Goal: Information Seeking & Learning: Learn about a topic

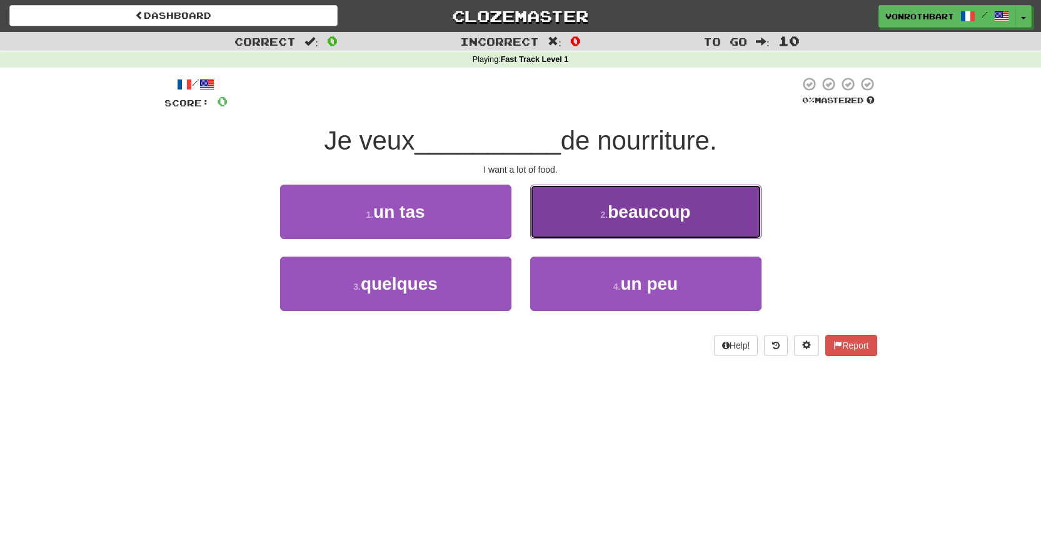
click at [644, 220] on span "beaucoup" at bounding box center [649, 211] width 83 height 19
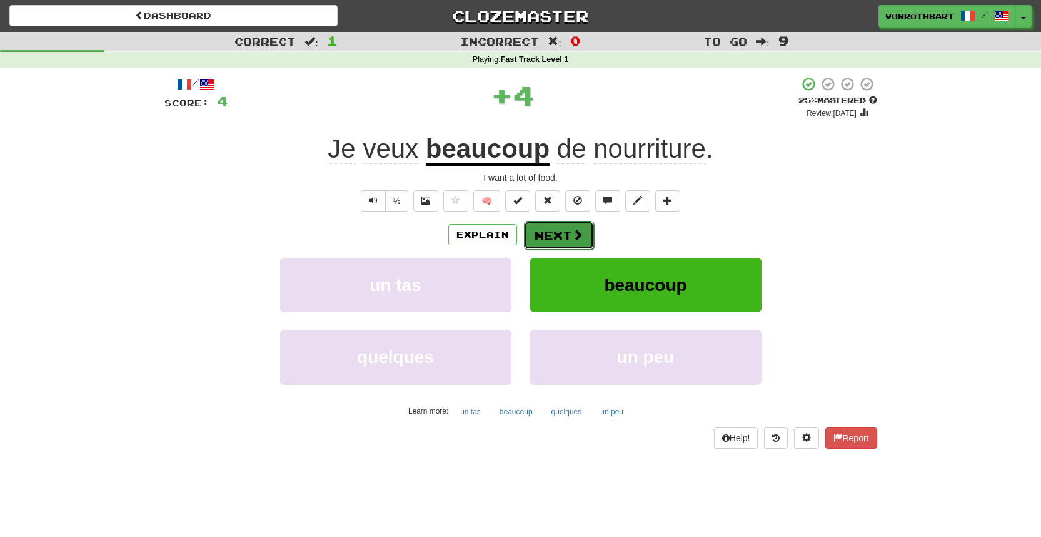
click at [562, 236] on button "Next" at bounding box center [559, 235] width 70 height 29
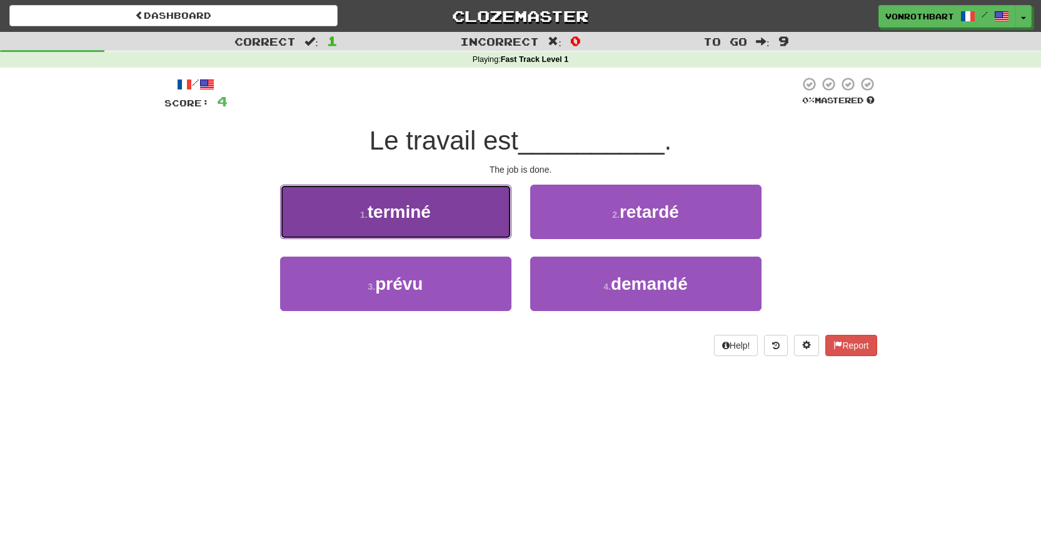
click at [471, 220] on button "1 . terminé" at bounding box center [395, 211] width 231 height 54
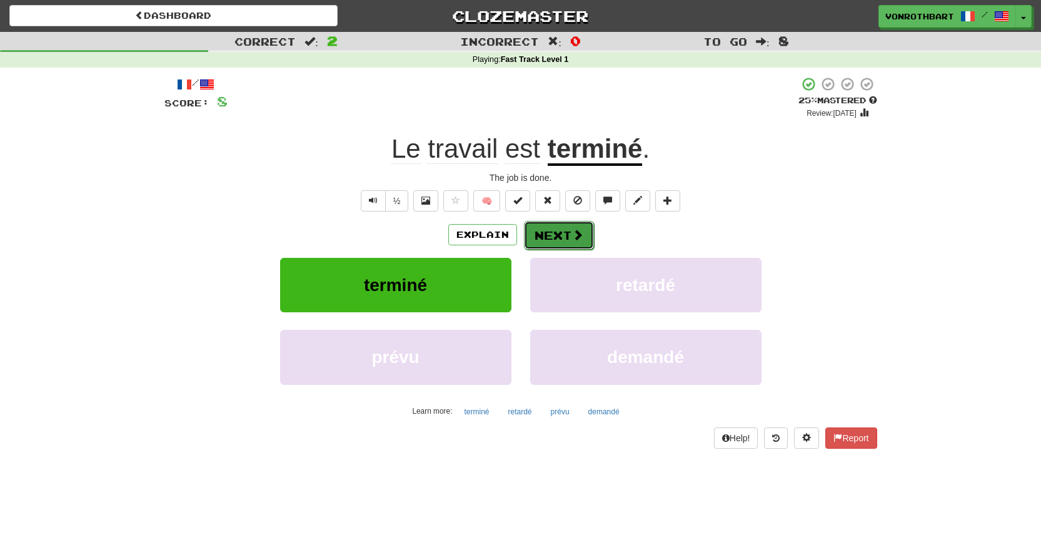
click at [584, 238] on button "Next" at bounding box center [559, 235] width 70 height 29
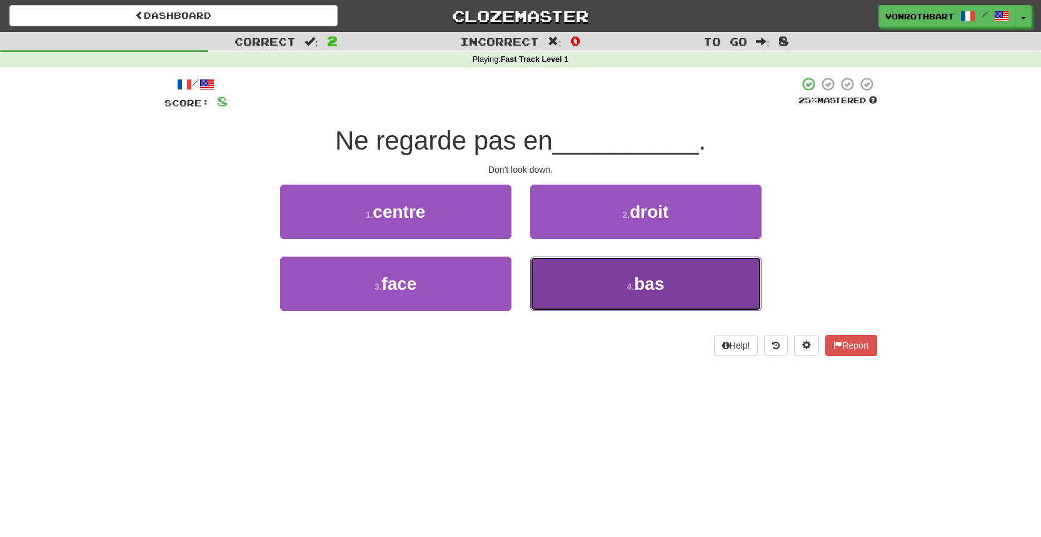
click at [561, 280] on button "4 . bas" at bounding box center [645, 283] width 231 height 54
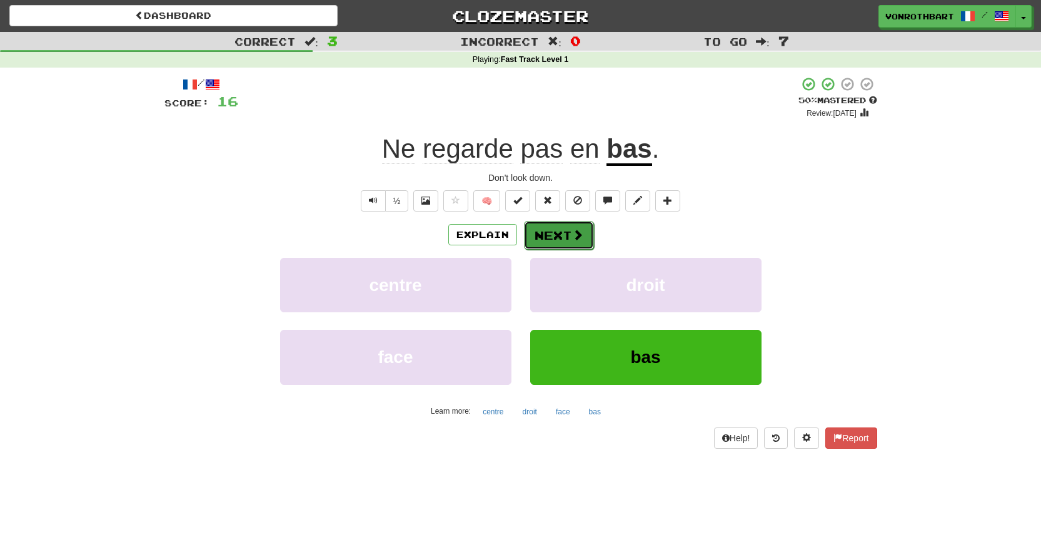
click at [582, 231] on button "Next" at bounding box center [559, 235] width 70 height 29
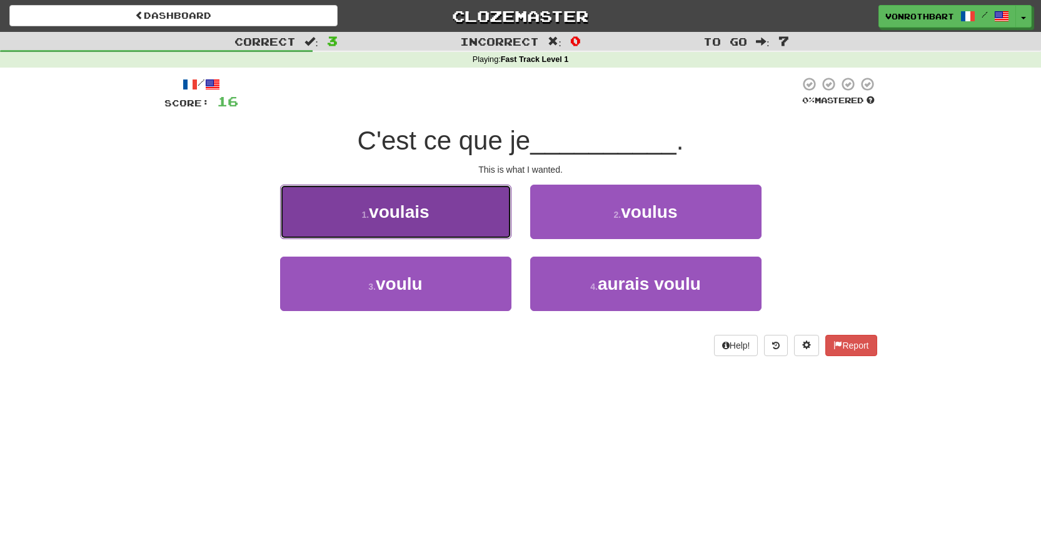
click at [495, 219] on button "1 . voulais" at bounding box center [395, 211] width 231 height 54
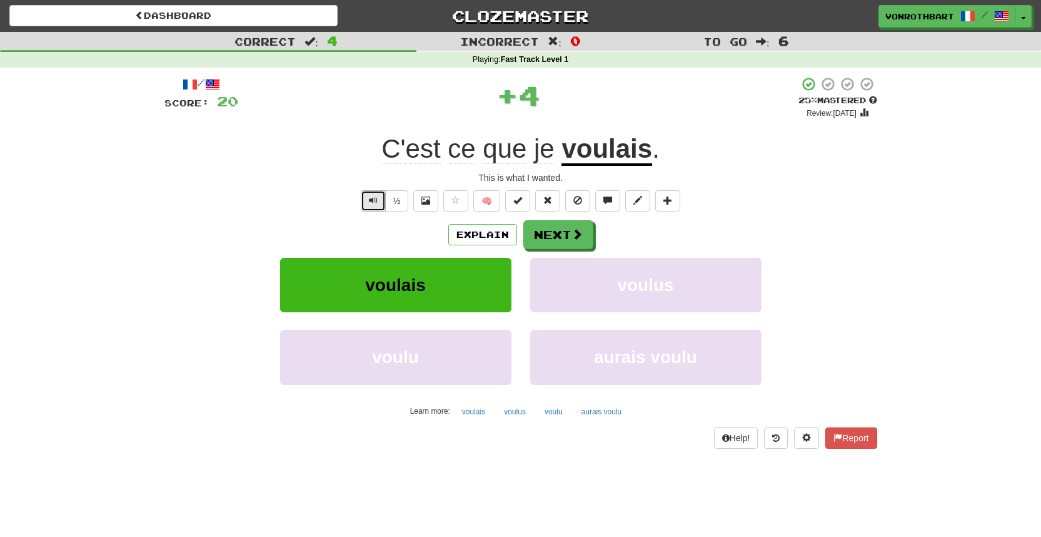
click at [371, 198] on span "Text-to-speech controls" at bounding box center [373, 200] width 9 height 9
click at [567, 229] on button "Next" at bounding box center [559, 235] width 70 height 29
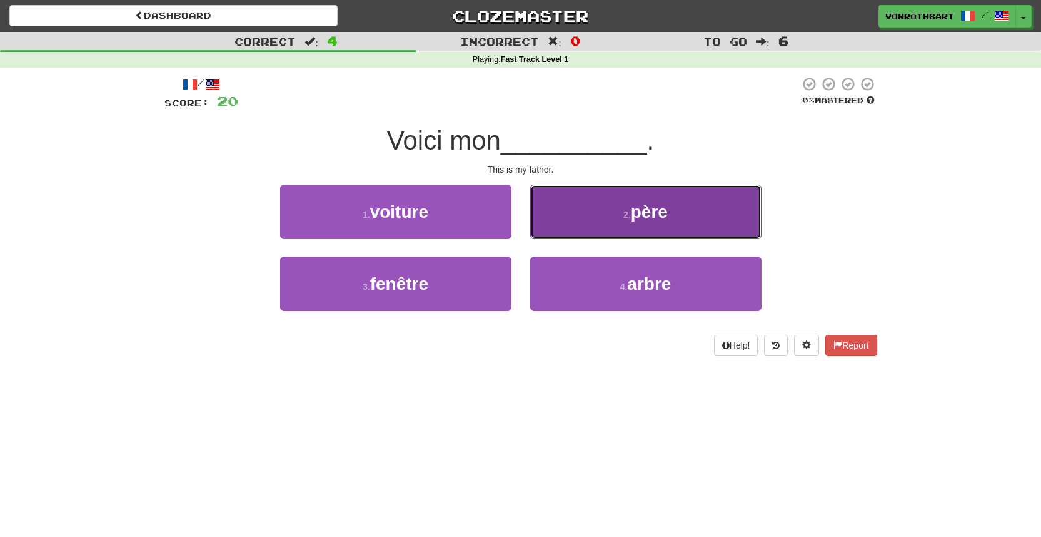
click at [627, 228] on button "2 . père" at bounding box center [645, 211] width 231 height 54
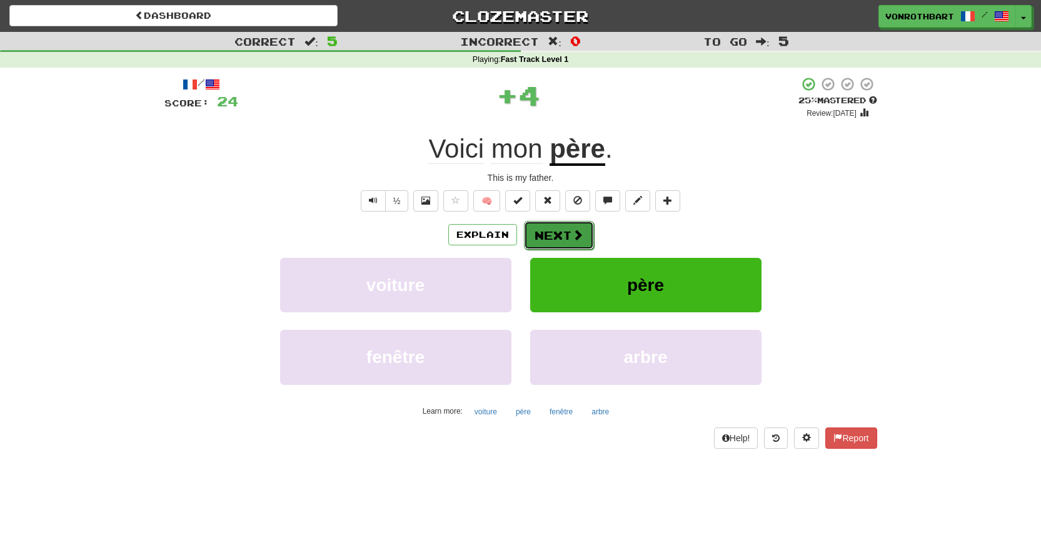
click at [560, 233] on button "Next" at bounding box center [559, 235] width 70 height 29
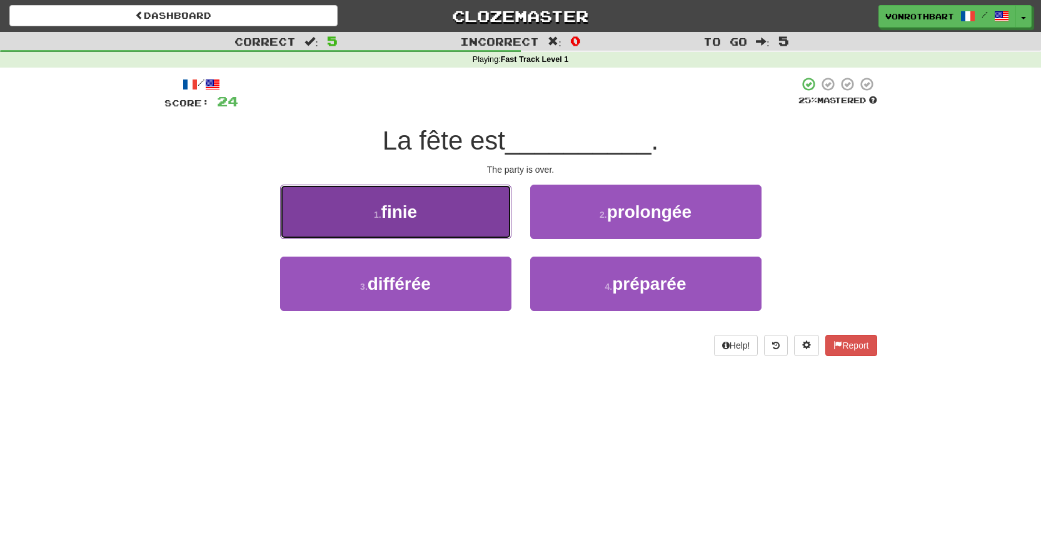
click at [505, 222] on button "1 . finie" at bounding box center [395, 211] width 231 height 54
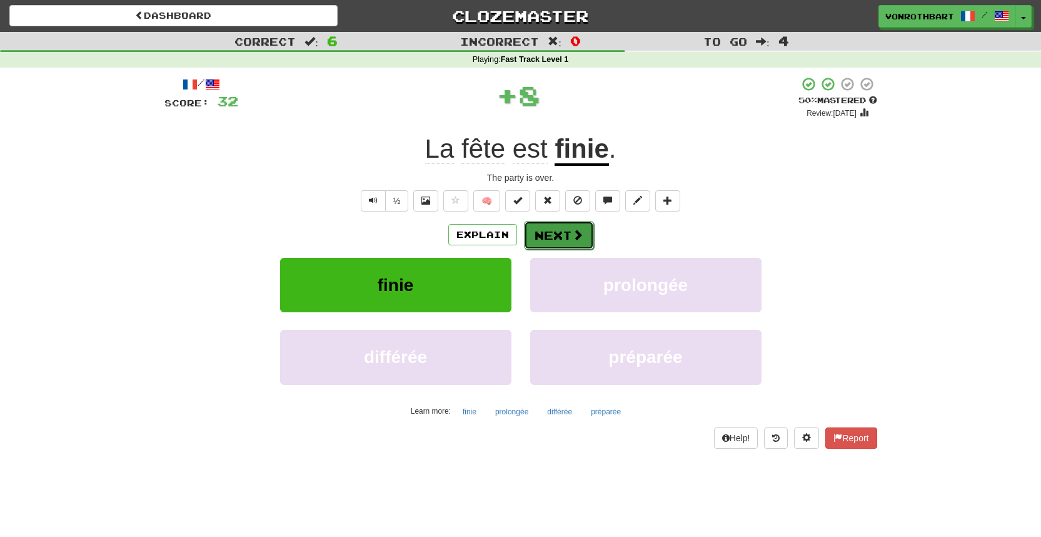
click at [579, 224] on button "Next" at bounding box center [559, 235] width 70 height 29
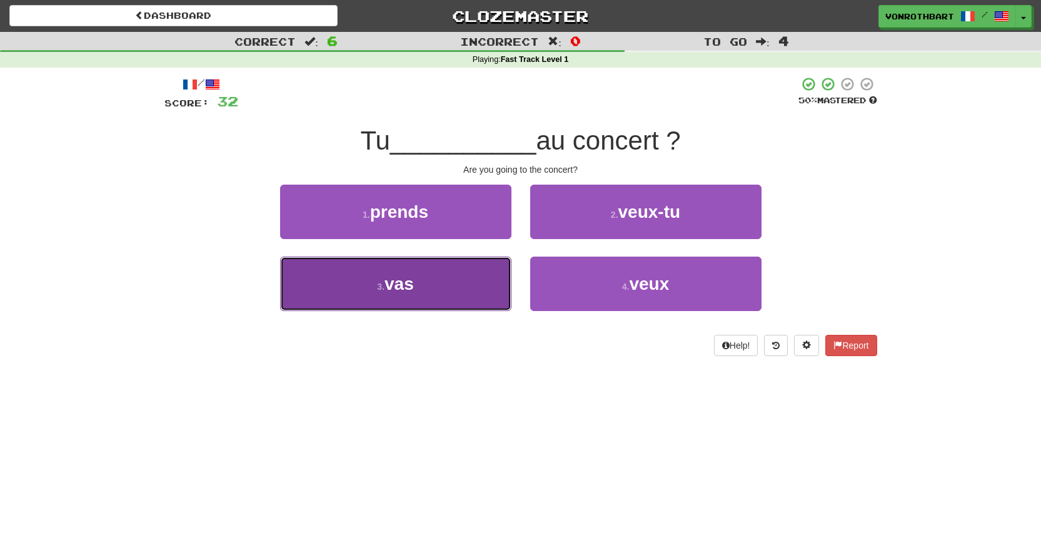
click at [469, 284] on button "3 . vas" at bounding box center [395, 283] width 231 height 54
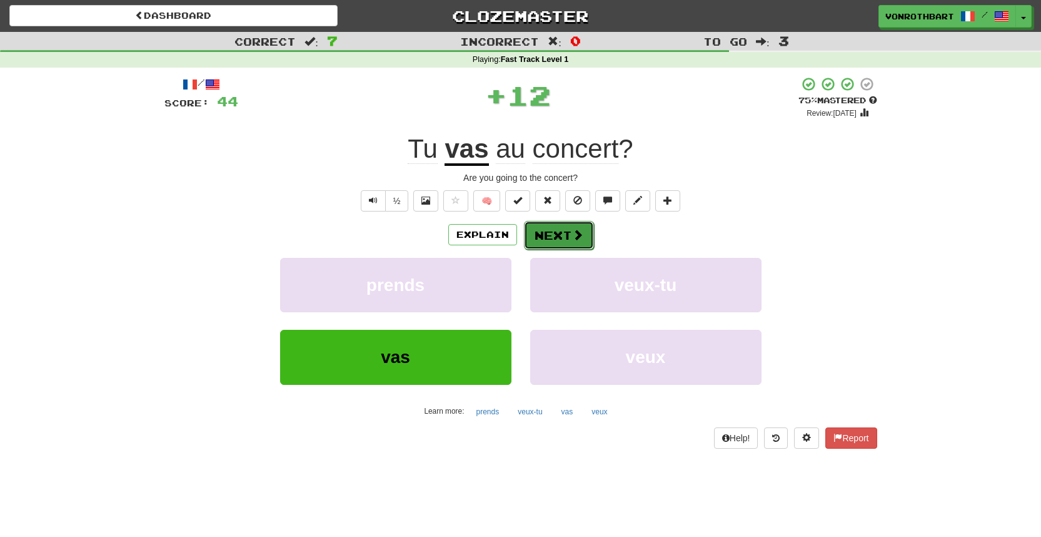
click at [572, 238] on span at bounding box center [577, 234] width 11 height 11
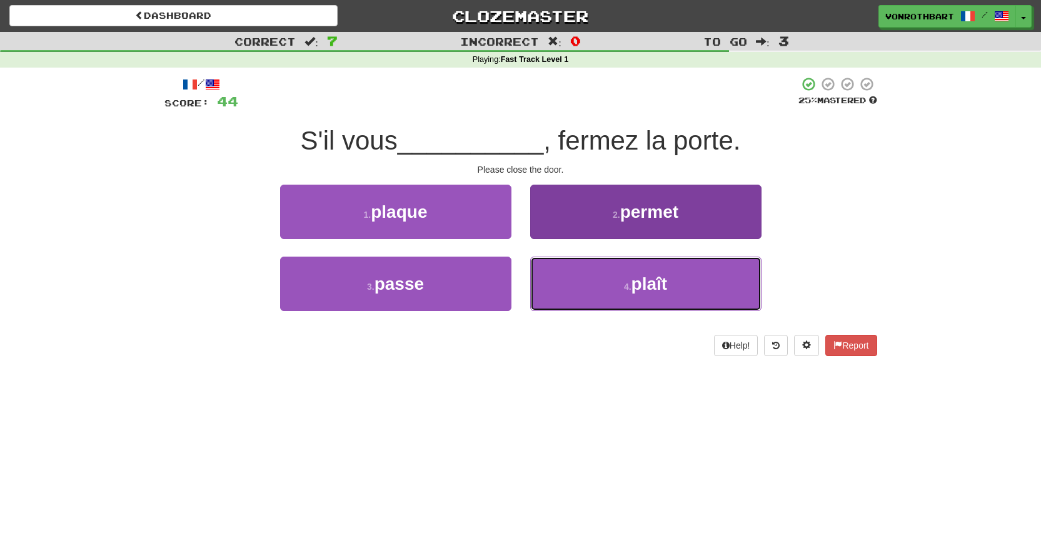
click at [572, 276] on button "4 . plaît" at bounding box center [645, 283] width 231 height 54
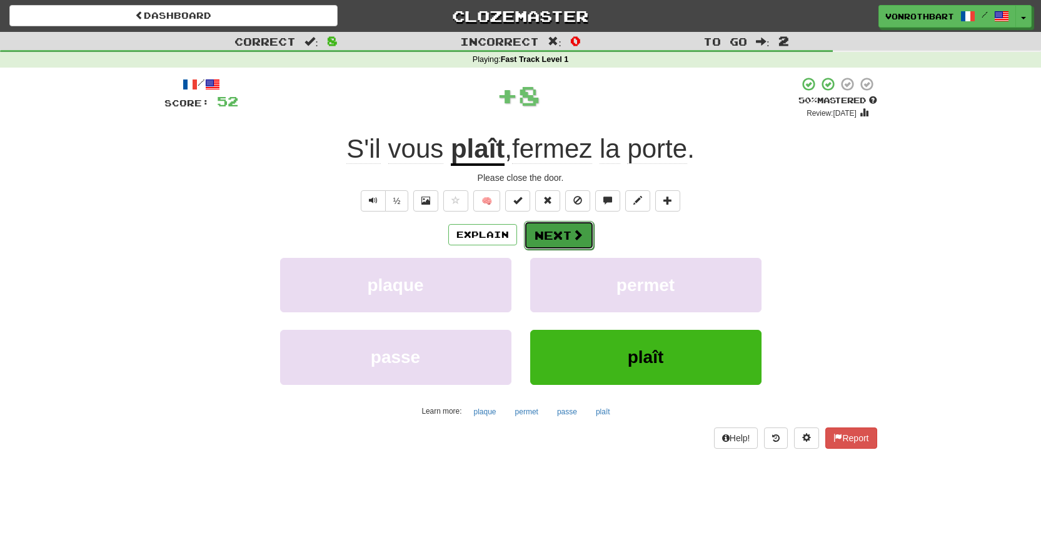
click at [552, 240] on button "Next" at bounding box center [559, 235] width 70 height 29
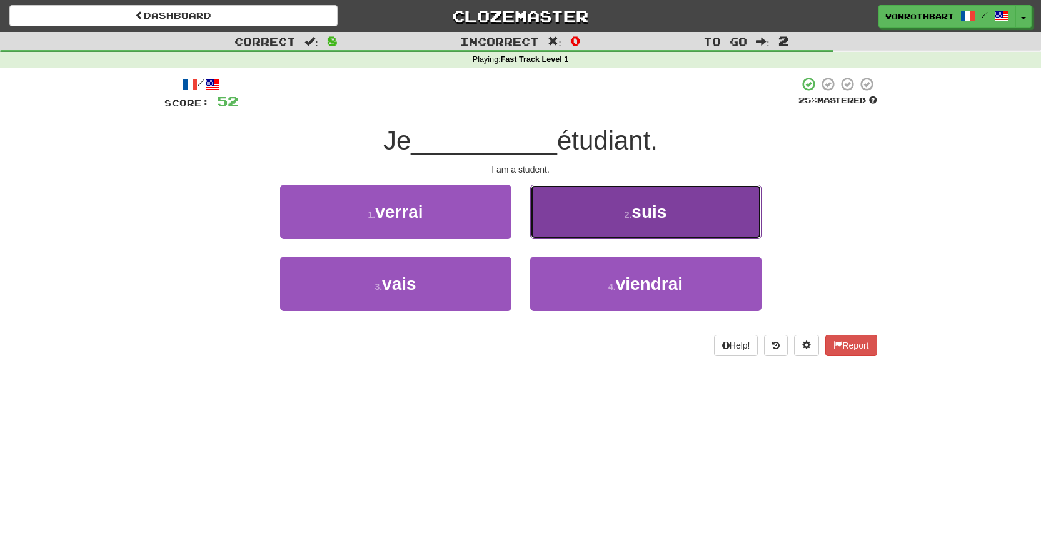
click at [566, 226] on button "2 . suis" at bounding box center [645, 211] width 231 height 54
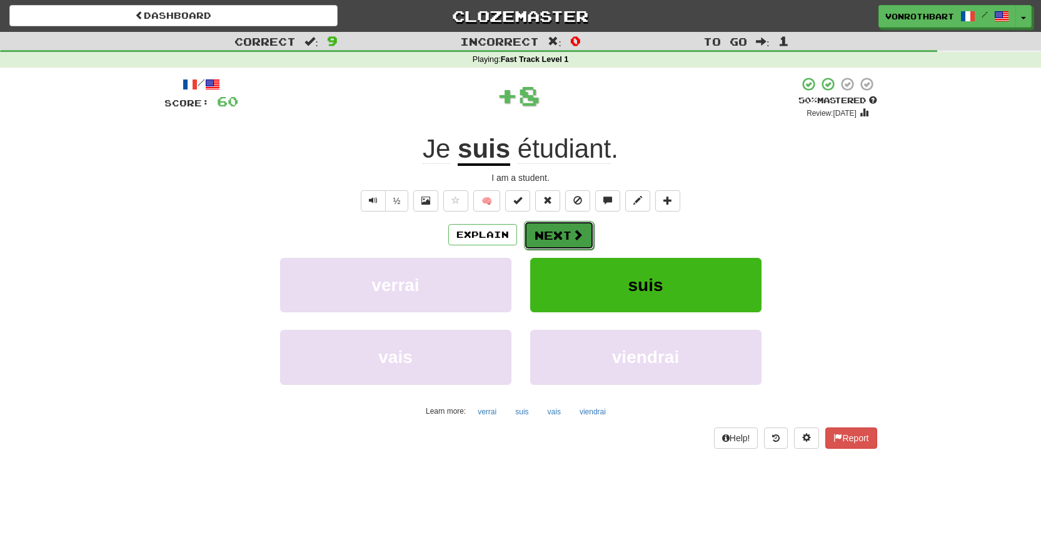
click at [552, 233] on button "Next" at bounding box center [559, 235] width 70 height 29
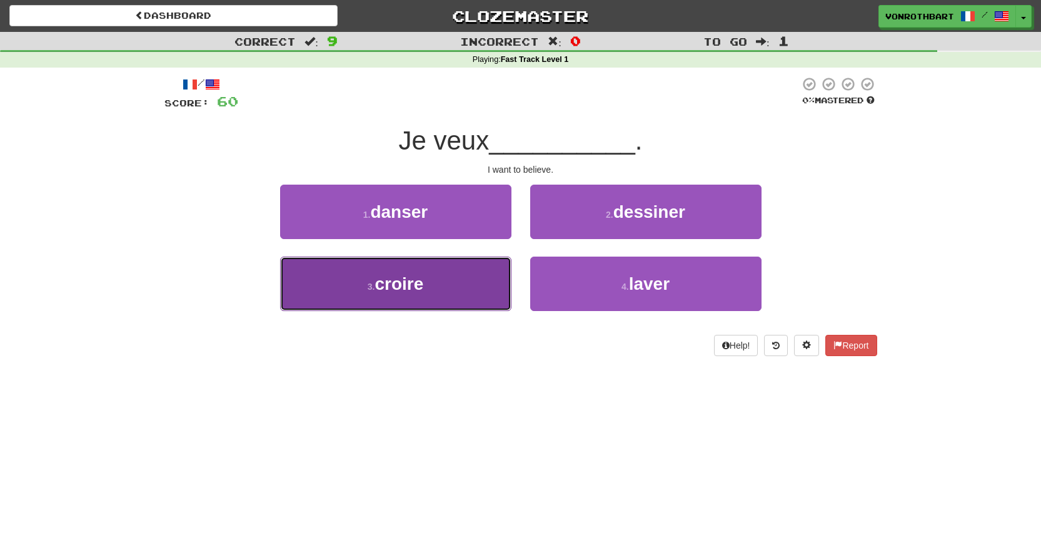
click at [476, 299] on button "3 . croire" at bounding box center [395, 283] width 231 height 54
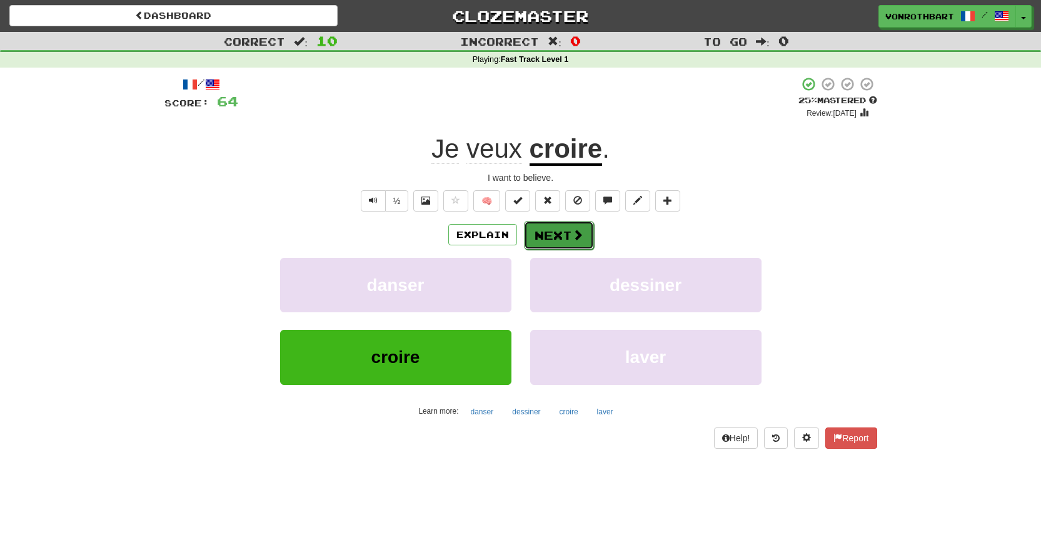
click at [579, 233] on span at bounding box center [577, 234] width 11 height 11
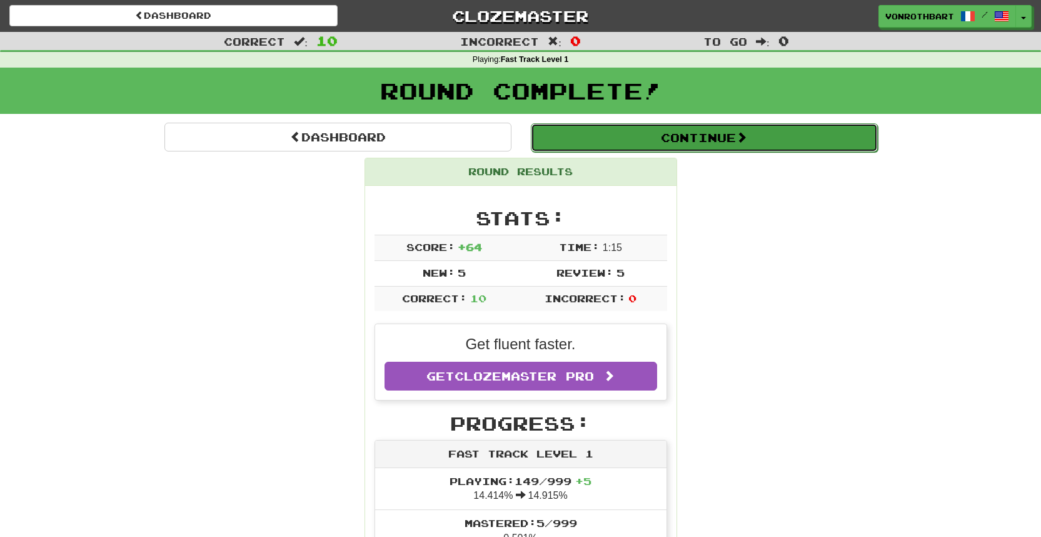
click at [698, 132] on button "Continue" at bounding box center [704, 137] width 347 height 29
